Goal: Information Seeking & Learning: Compare options

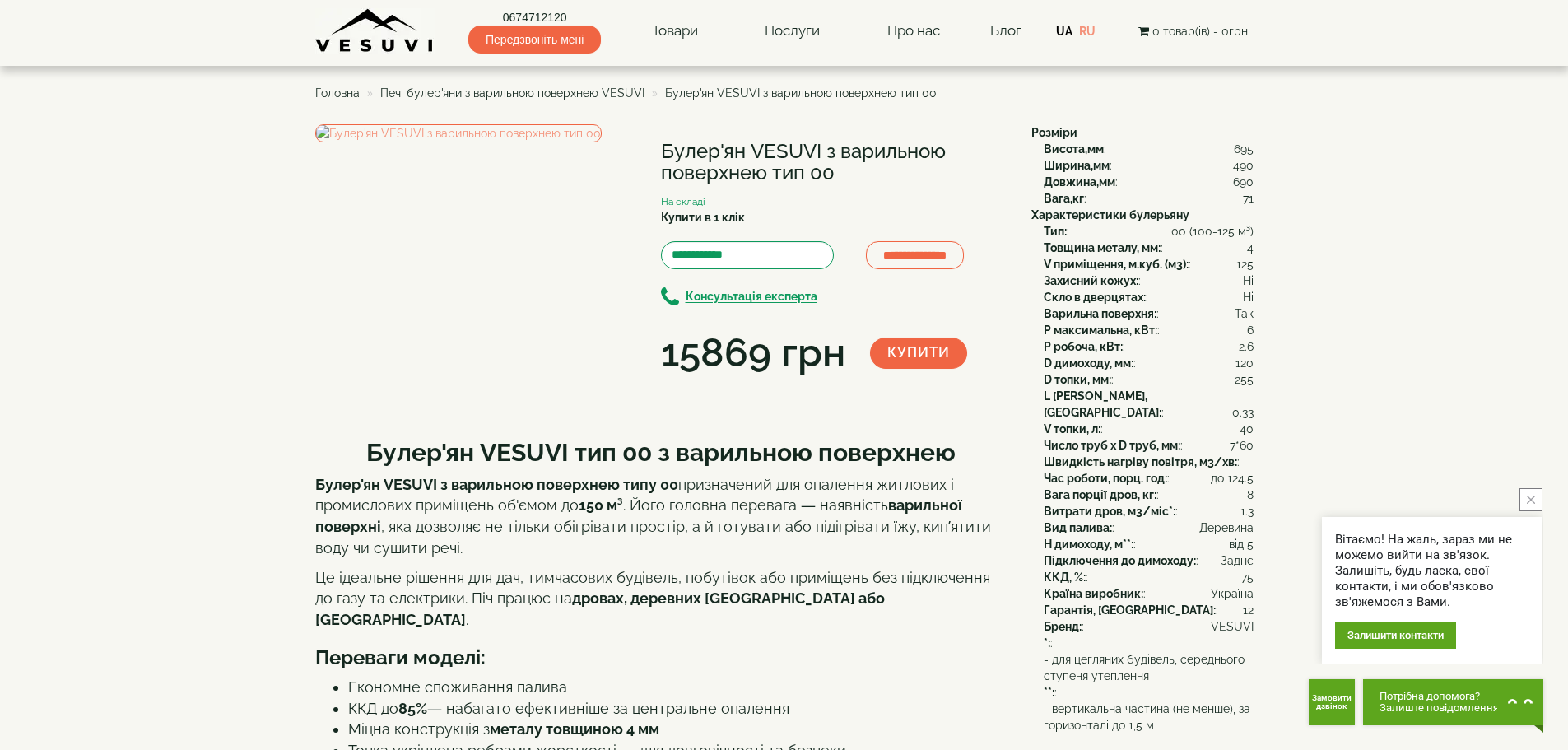
click at [1532, 495] on icon "close button" at bounding box center [1530, 499] width 8 height 8
